Goal: Find specific page/section: Find specific page/section

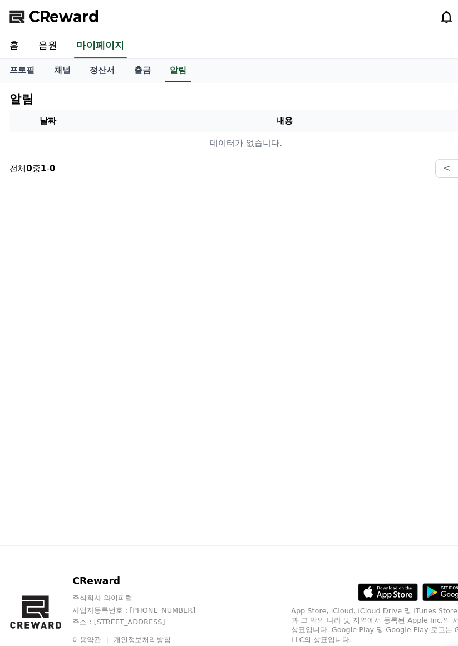
click at [49, 67] on link "채널" at bounding box center [57, 65] width 33 height 21
